Goal: Check status: Check status

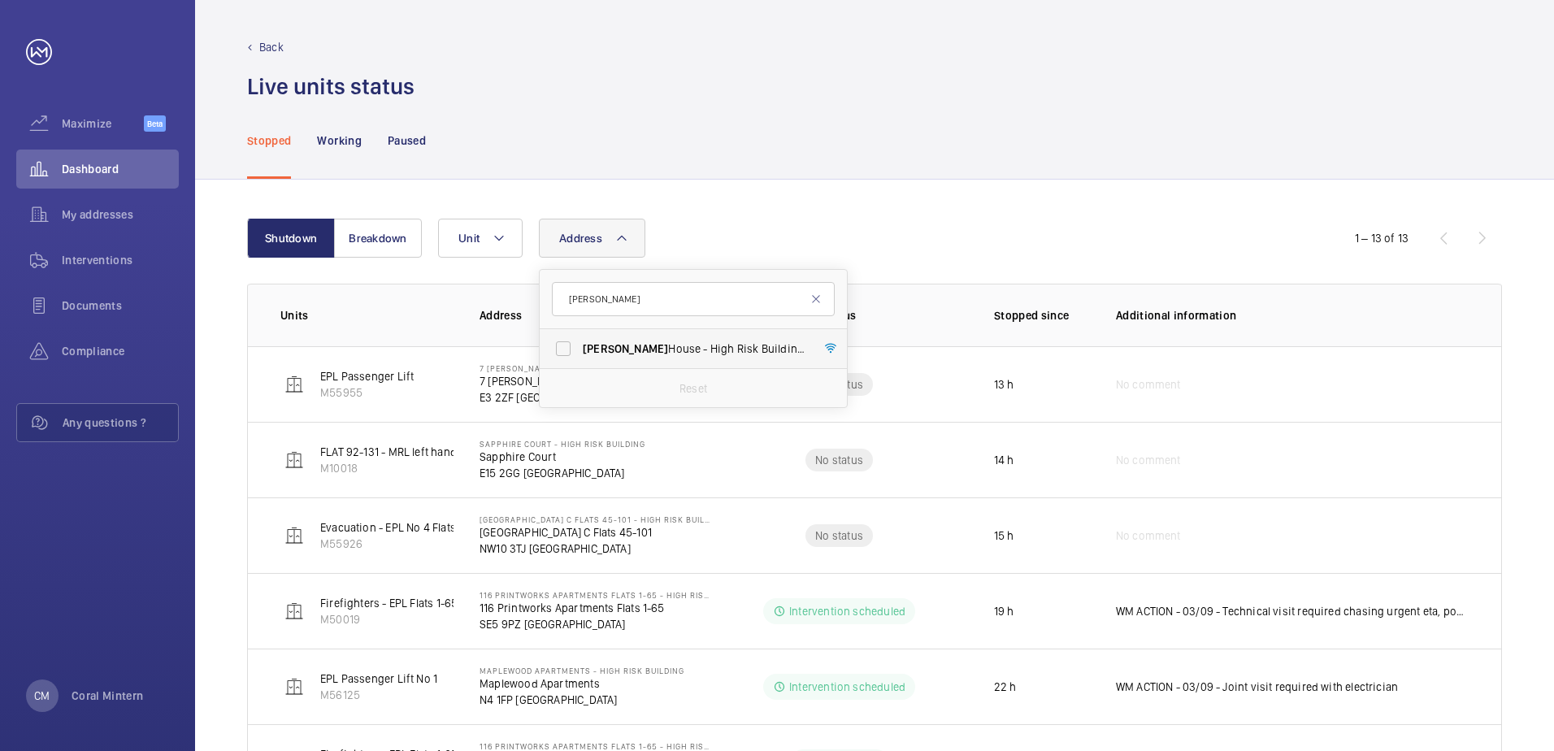
type input "[PERSON_NAME]"
click at [638, 344] on span "[PERSON_NAME][GEOGRAPHIC_DATA] - High Risk Building - [PERSON_NAME][GEOGRAPHIC_…" at bounding box center [694, 348] width 223 height 16
click at [579, 344] on input "[PERSON_NAME][GEOGRAPHIC_DATA] - High Risk Building - [PERSON_NAME][GEOGRAPHIC_…" at bounding box center [563, 348] width 33 height 33
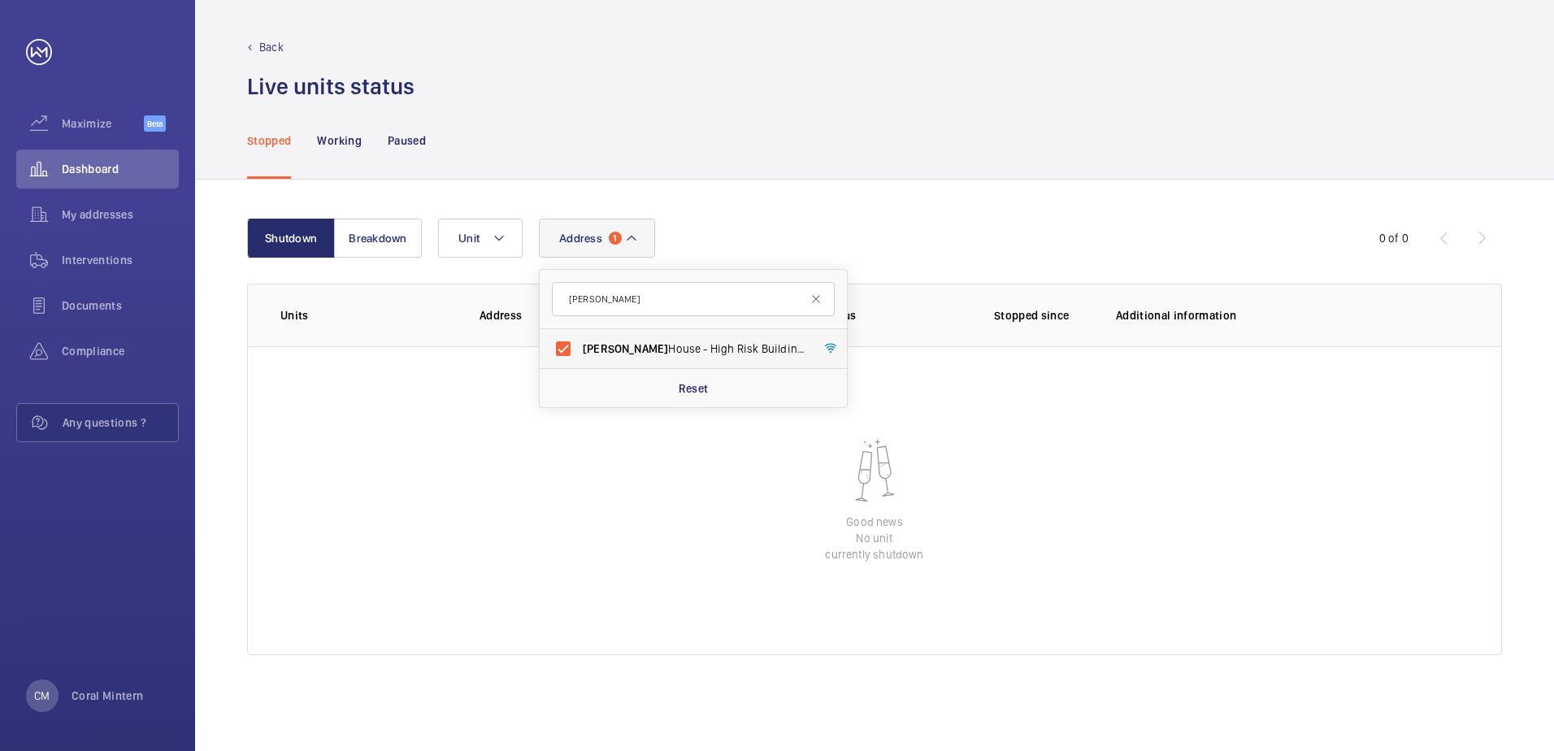
click at [731, 344] on span "[PERSON_NAME][GEOGRAPHIC_DATA] - High Risk Building - [PERSON_NAME][GEOGRAPHIC_…" at bounding box center [694, 348] width 223 height 16
click at [579, 344] on input "[PERSON_NAME][GEOGRAPHIC_DATA] - High Risk Building - [PERSON_NAME][GEOGRAPHIC_…" at bounding box center [563, 348] width 33 height 33
checkbox input "false"
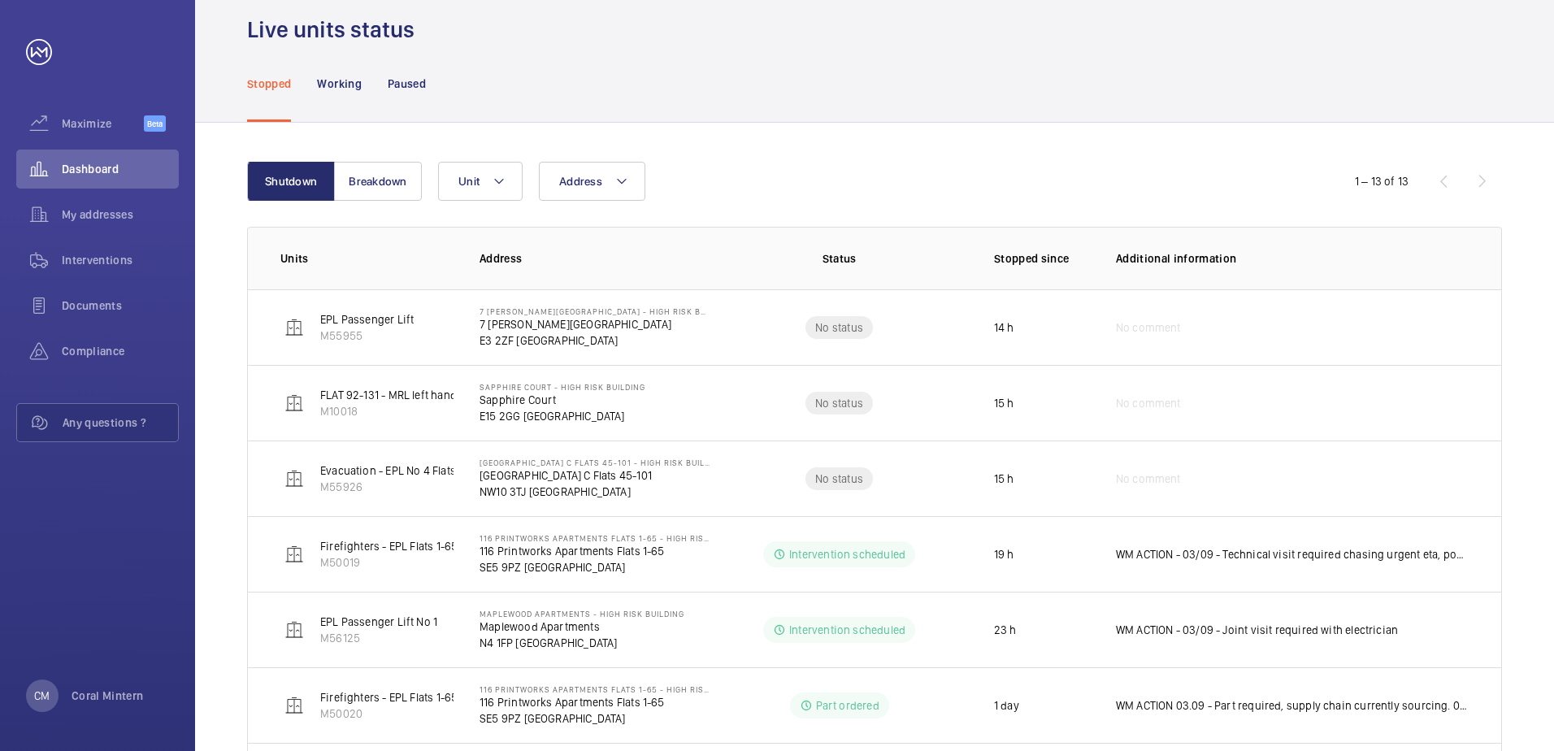
scroll to position [49, 0]
